Goal: Transaction & Acquisition: Purchase product/service

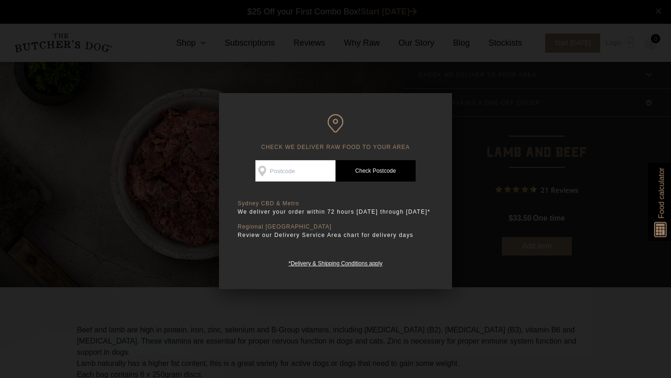
click at [514, 197] on div at bounding box center [335, 189] width 671 height 378
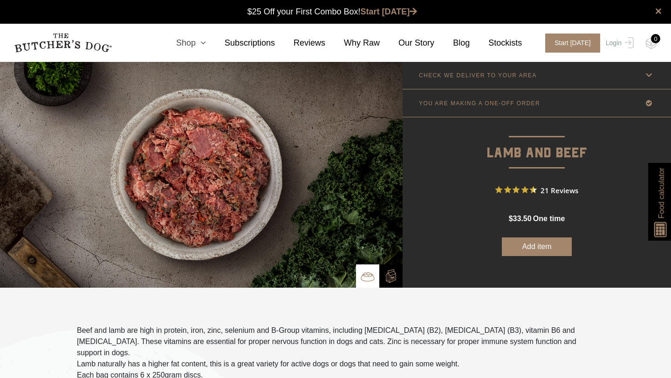
click at [204, 40] on icon at bounding box center [201, 43] width 10 height 8
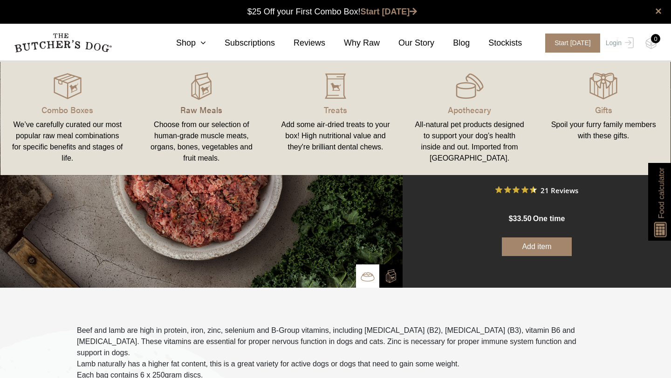
click at [202, 105] on p "Raw Meals" at bounding box center [202, 109] width 112 height 13
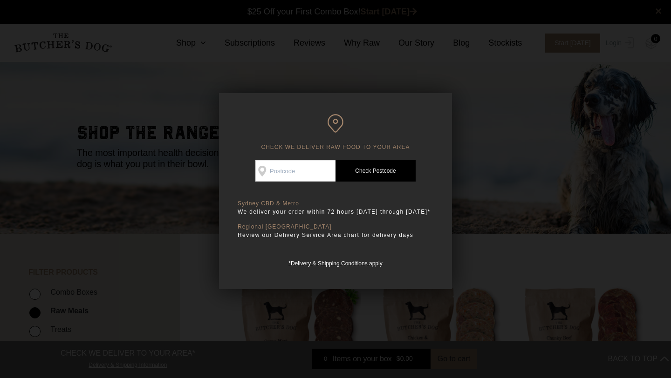
scroll to position [0, 0]
click at [501, 177] on div at bounding box center [335, 189] width 671 height 378
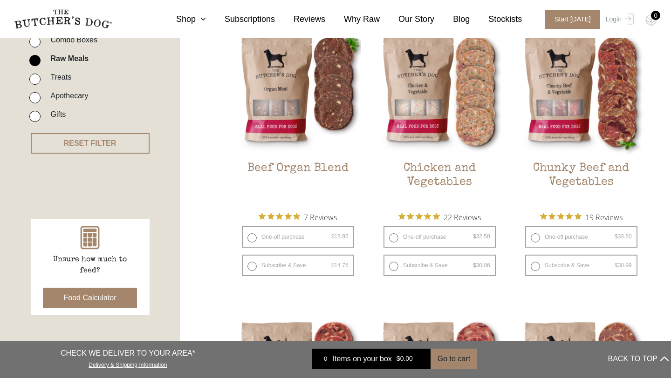
scroll to position [254, 0]
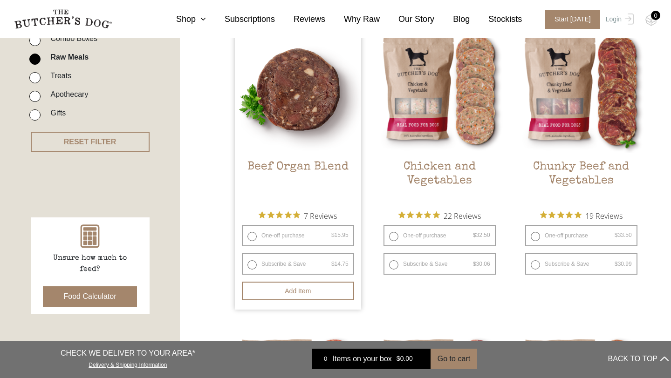
click at [315, 102] on img at bounding box center [298, 90] width 126 height 126
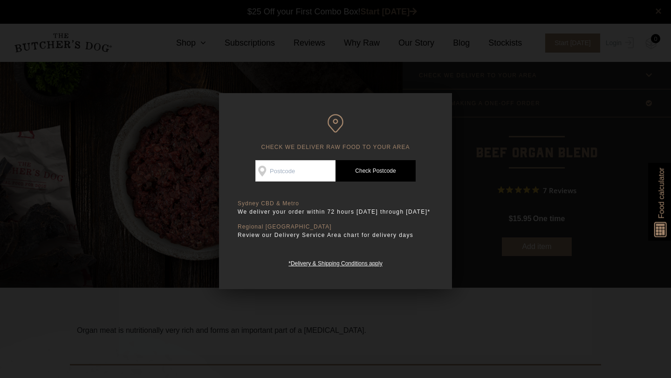
click at [520, 180] on div at bounding box center [335, 189] width 671 height 378
